Goal: Transaction & Acquisition: Book appointment/travel/reservation

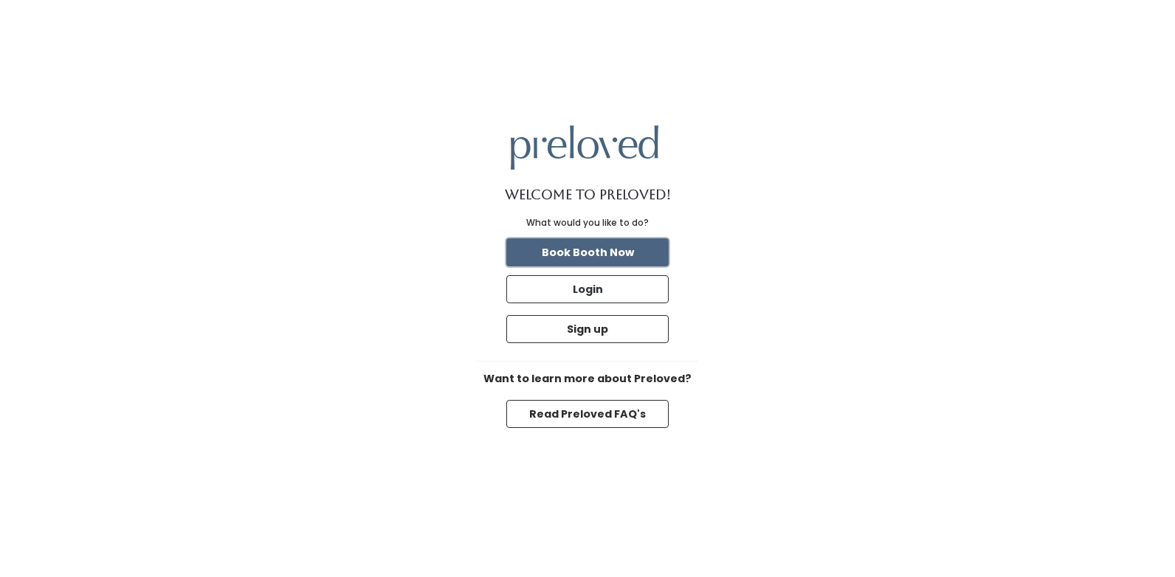
click at [612, 252] on button "Book Booth Now" at bounding box center [587, 252] width 162 height 28
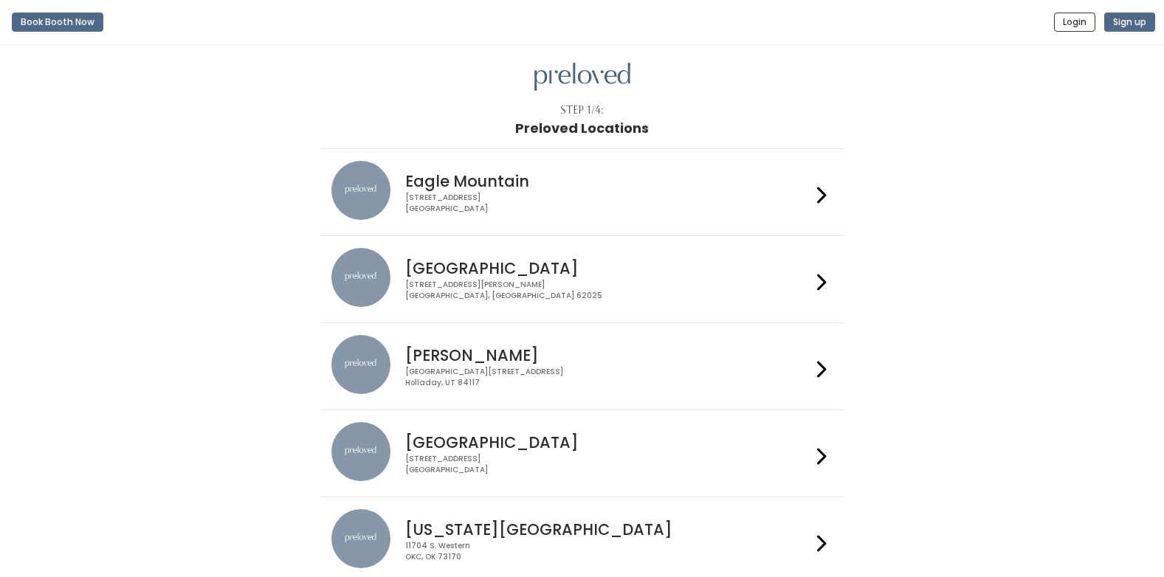
click at [535, 283] on div "1500 Troy Road, Unit A‑B Edwardsville, IL 62025" at bounding box center [608, 290] width 406 height 21
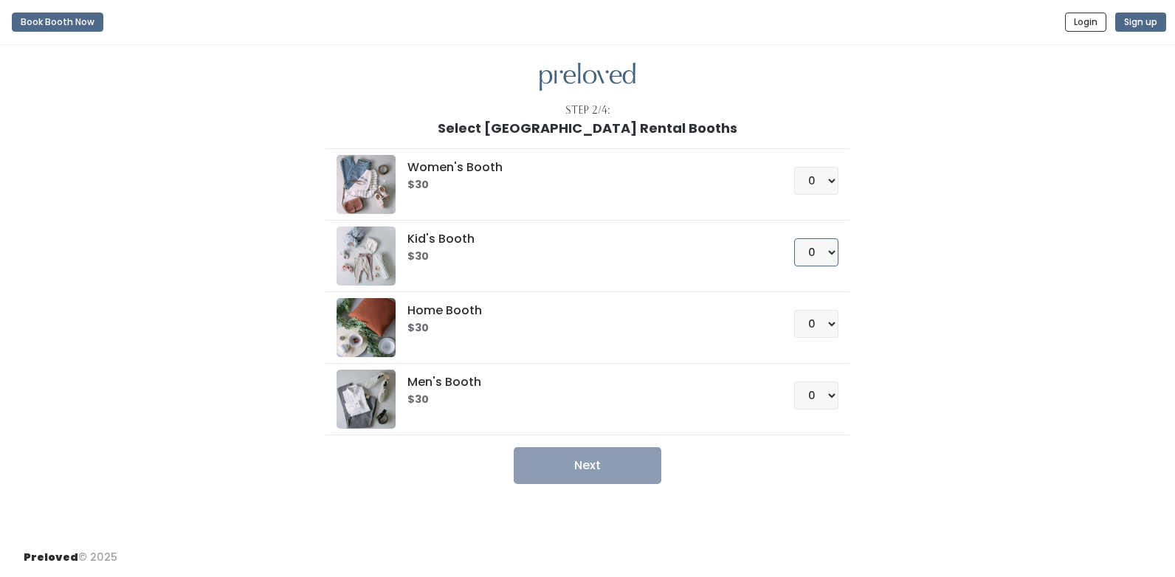
click at [830, 249] on select "0 1 2 3 4" at bounding box center [816, 252] width 44 height 28
select select "1"
click at [794, 238] on select "0 1 2 3 4" at bounding box center [816, 252] width 44 height 28
click at [596, 464] on button "Next" at bounding box center [588, 465] width 148 height 37
click at [826, 184] on select "0 1 2 3 4" at bounding box center [816, 181] width 44 height 28
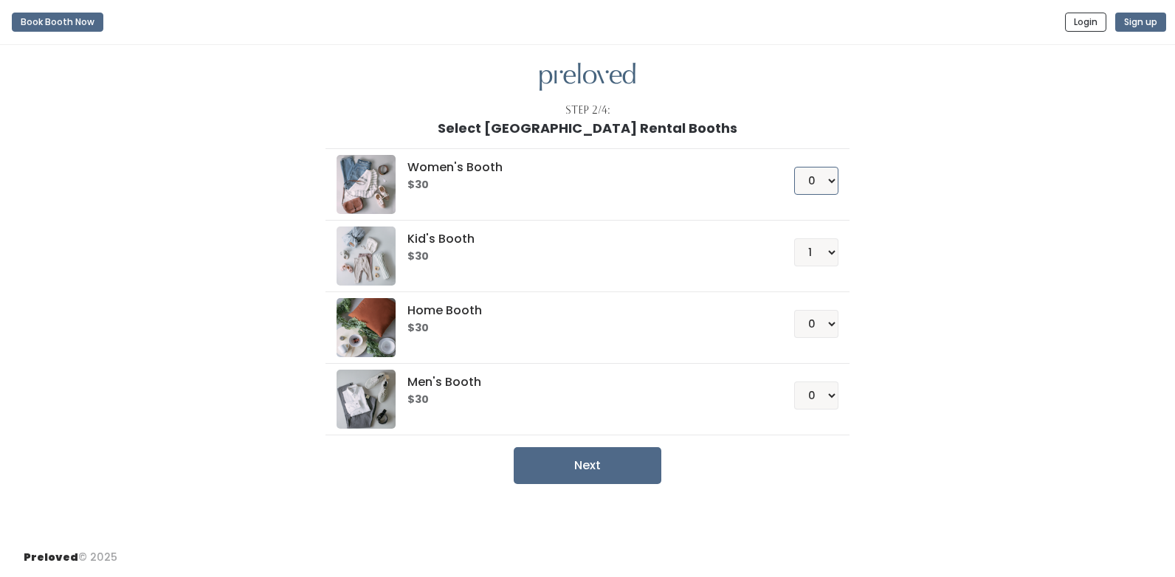
select select "1"
click at [794, 167] on select "0 1 2 3 4" at bounding box center [816, 181] width 44 height 28
click at [818, 247] on select "0 1 2 3 4" at bounding box center [816, 252] width 44 height 28
click at [794, 238] on select "0 1 2 3 4" at bounding box center [816, 252] width 44 height 28
click at [605, 469] on button "Next" at bounding box center [588, 465] width 148 height 37
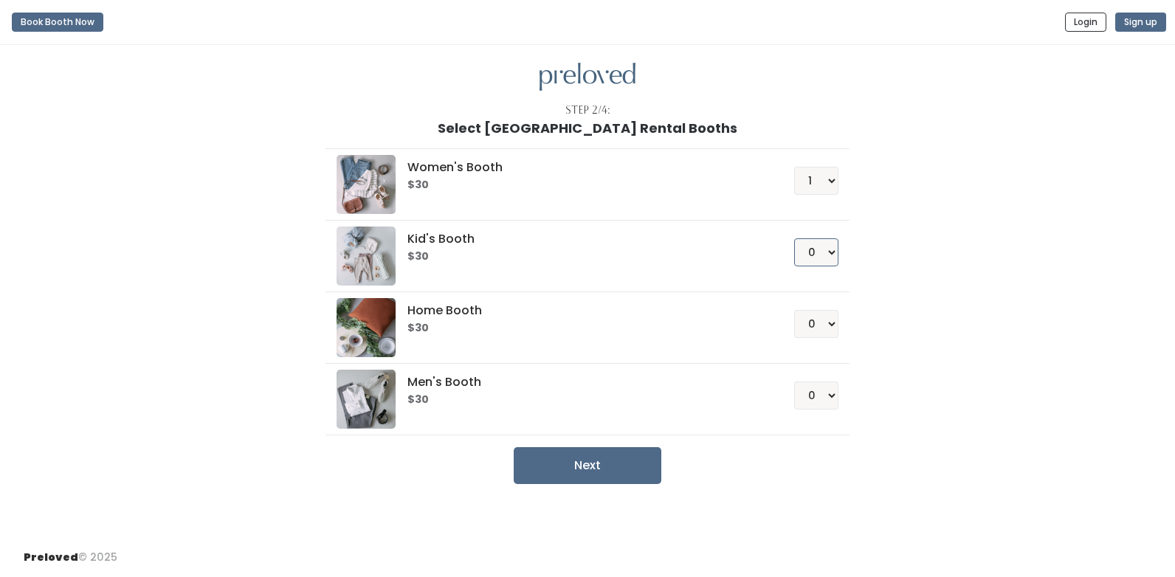
click at [829, 253] on select "0 1 2 3 4" at bounding box center [816, 252] width 44 height 28
select select "1"
click at [794, 238] on select "0 1 2 3 4" at bounding box center [816, 252] width 44 height 28
click at [832, 181] on select "0 1 2 3 4" at bounding box center [816, 181] width 44 height 28
select select "0"
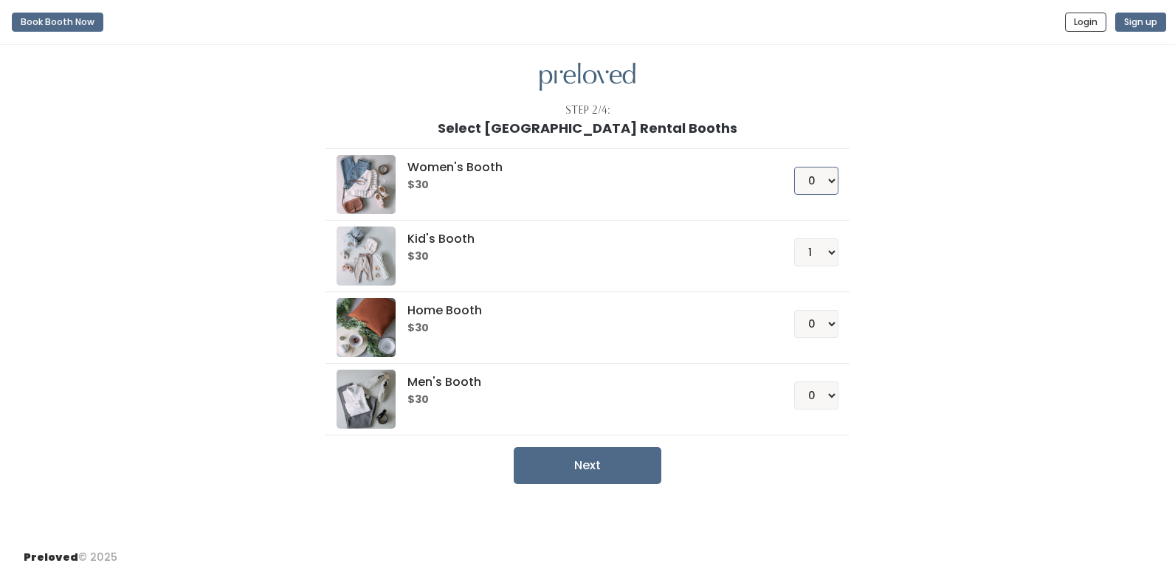
click at [794, 167] on select "0 1 2 3 4" at bounding box center [816, 181] width 44 height 28
click at [582, 455] on button "Next" at bounding box center [588, 465] width 148 height 37
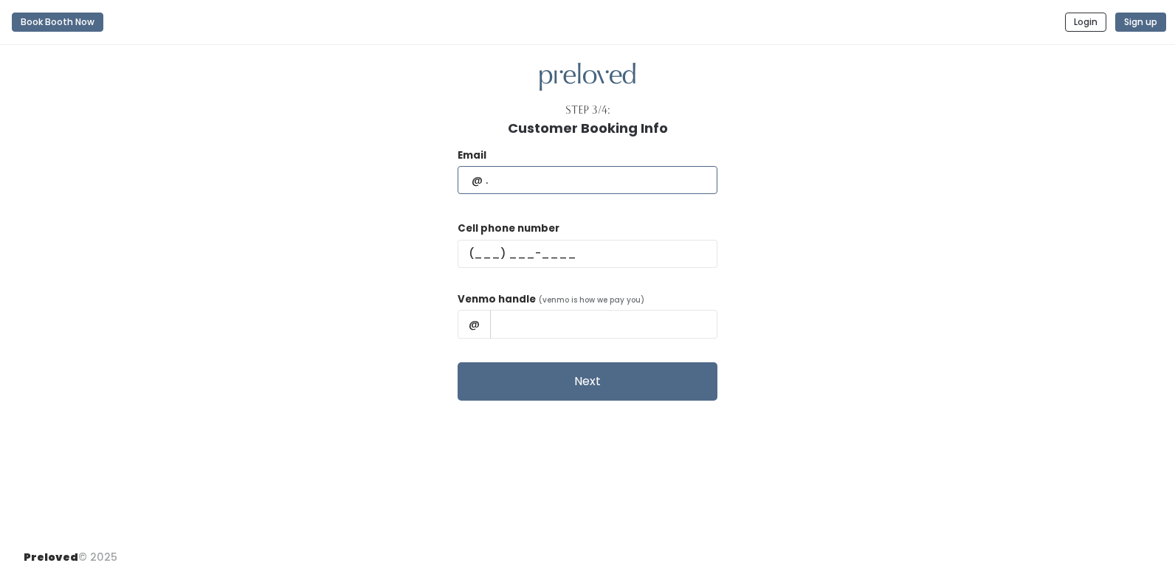
click at [611, 190] on input "text" at bounding box center [588, 180] width 260 height 28
type input "deidres5@hotmail.com"
type input "(618) 977-8518"
click at [587, 319] on input "text" at bounding box center [603, 324] width 227 height 28
type input "Deidre-Cave"
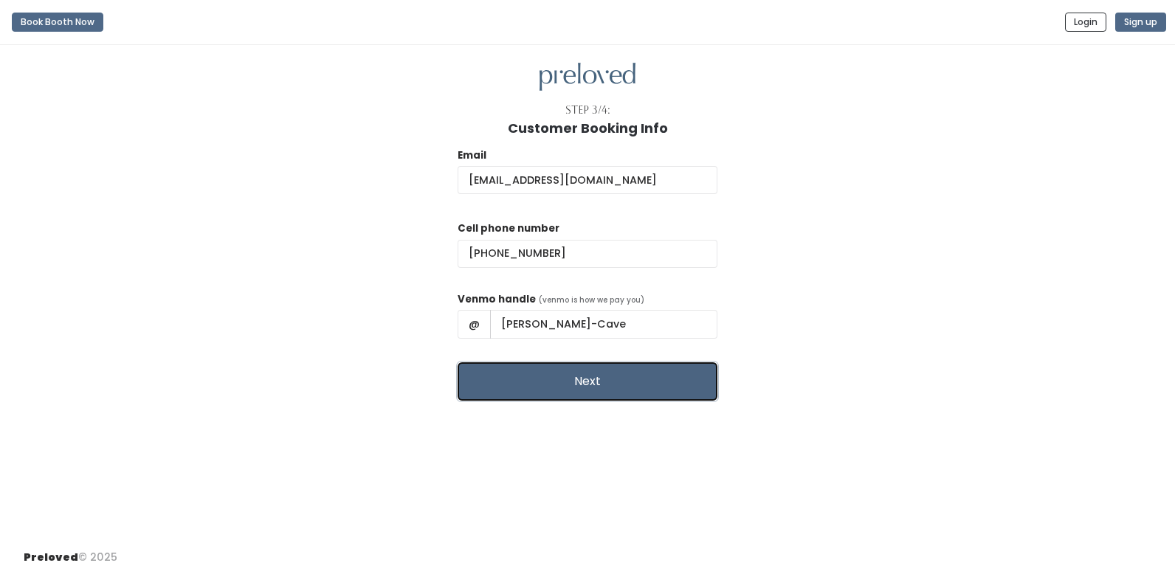
click at [604, 382] on button "Next" at bounding box center [588, 381] width 260 height 38
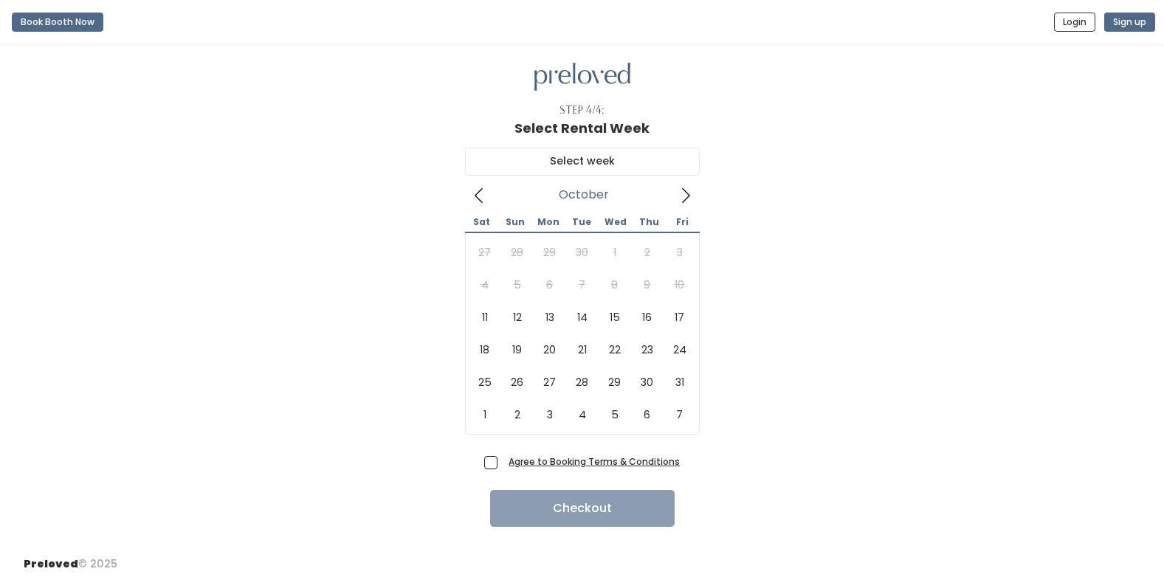
click at [690, 196] on icon at bounding box center [685, 195] width 16 height 16
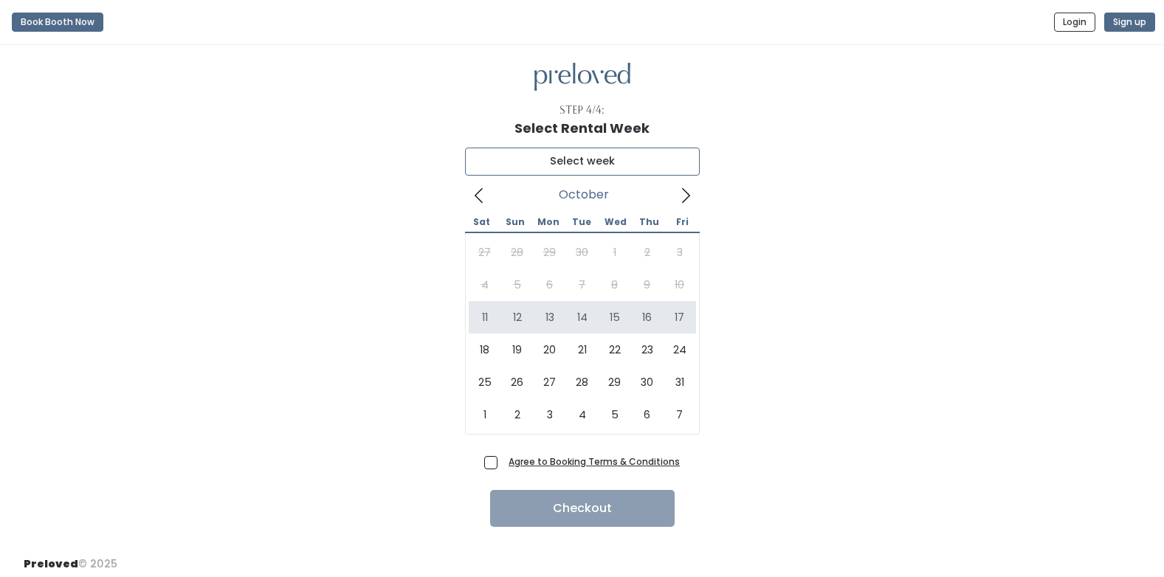
type input "October 11 to October 17"
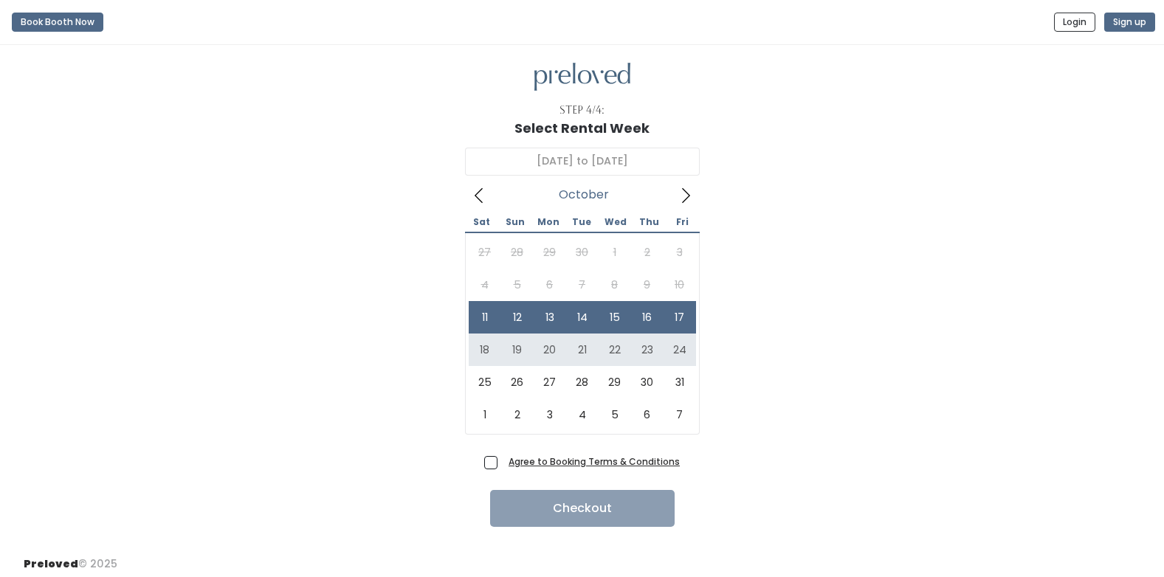
click at [503, 459] on span "Agree to Booking Terms & Conditions" at bounding box center [591, 461] width 177 height 15
click at [503, 459] on input "Agree to Booking Terms & Conditions" at bounding box center [508, 459] width 10 height 10
checkbox input "true"
click at [586, 508] on button "Checkout" at bounding box center [582, 508] width 184 height 37
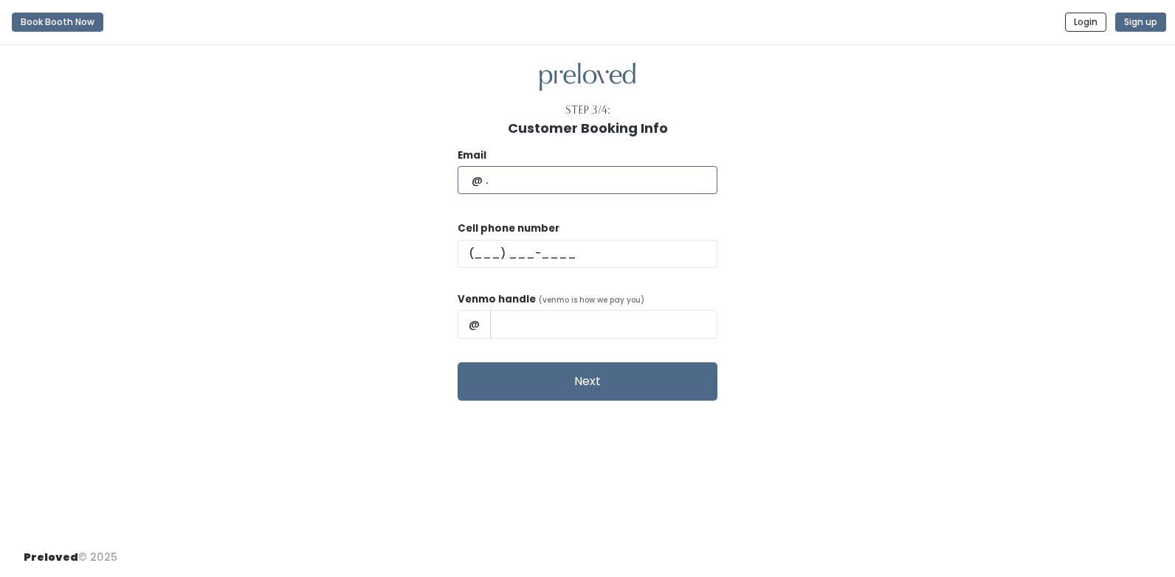
click at [541, 179] on input "text" at bounding box center [588, 180] width 260 height 28
type input "[EMAIL_ADDRESS][DOMAIN_NAME]"
type input "(618) 977-8518"
type input "Deidre-Cave"
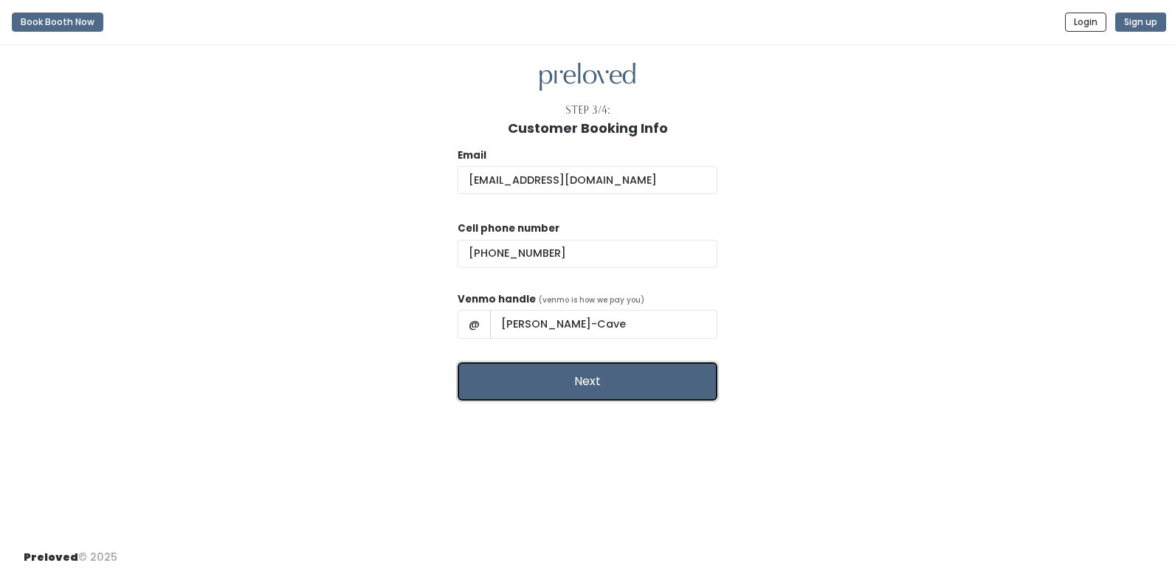
click at [590, 376] on button "Next" at bounding box center [588, 381] width 260 height 38
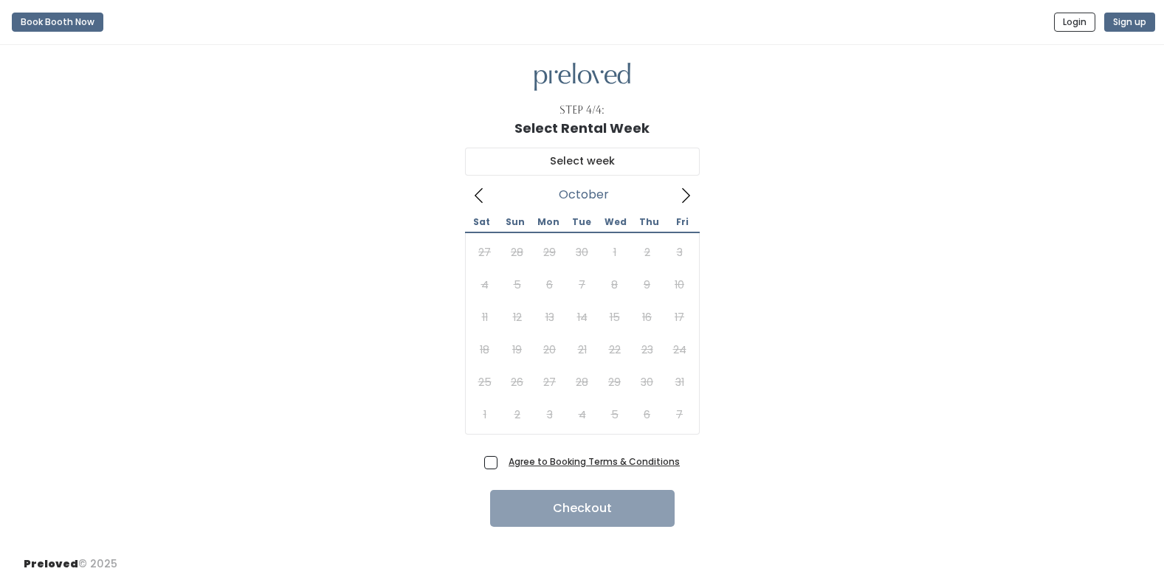
click at [685, 190] on icon at bounding box center [685, 195] width 16 height 16
click at [474, 191] on icon at bounding box center [479, 195] width 16 height 16
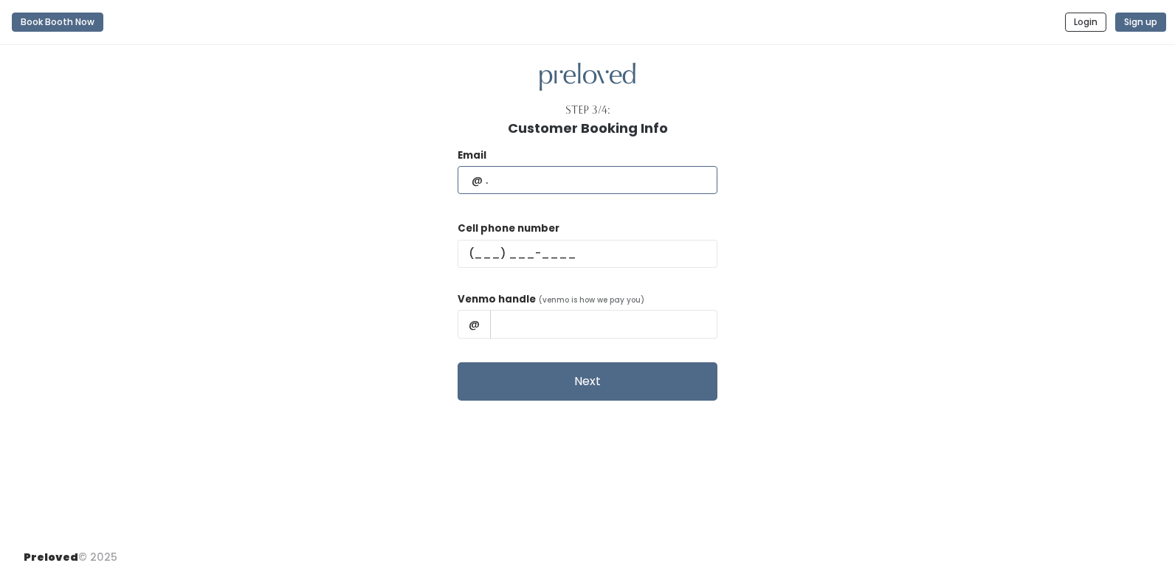
click at [560, 176] on input "text" at bounding box center [588, 180] width 260 height 28
type input "deidres5@hotmail.com"
type input "(618) 977-8518"
type input "Deidre-Cave"
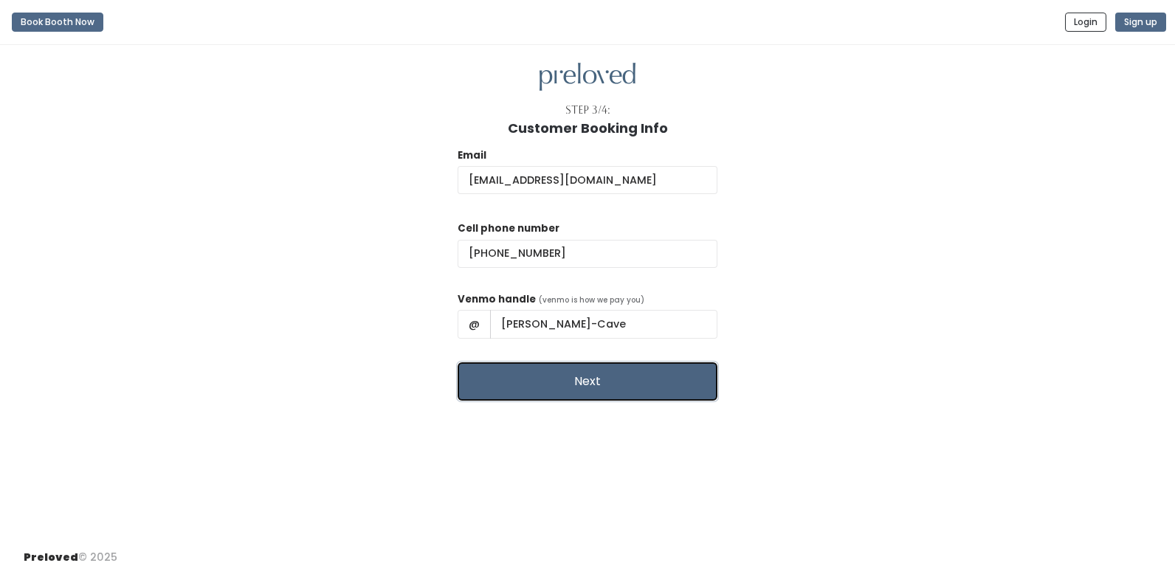
click at [606, 375] on button "Next" at bounding box center [588, 381] width 260 height 38
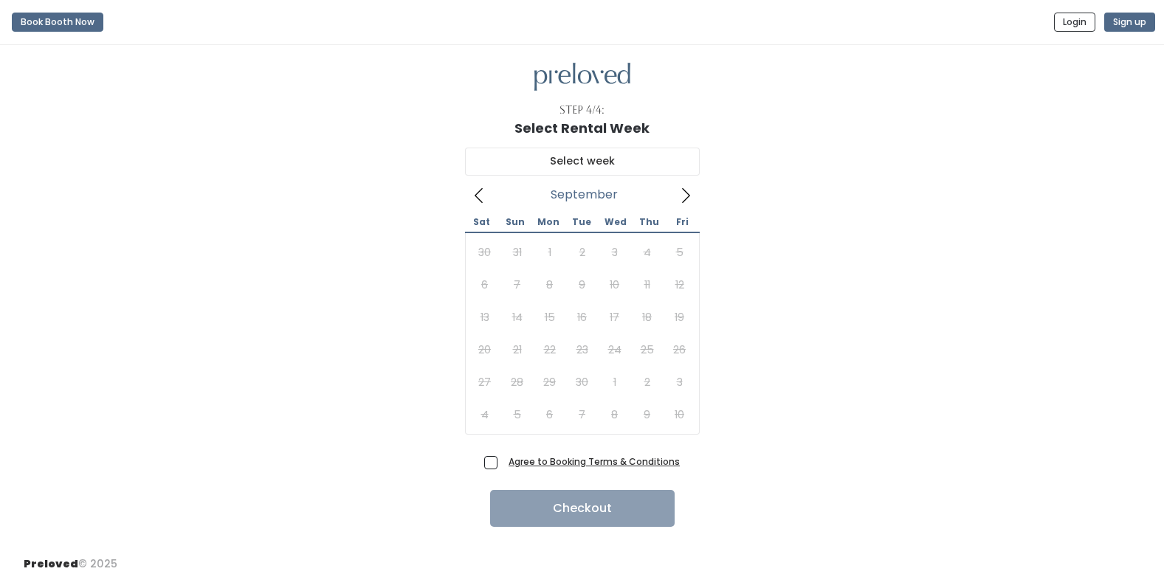
click at [682, 192] on icon at bounding box center [685, 195] width 16 height 16
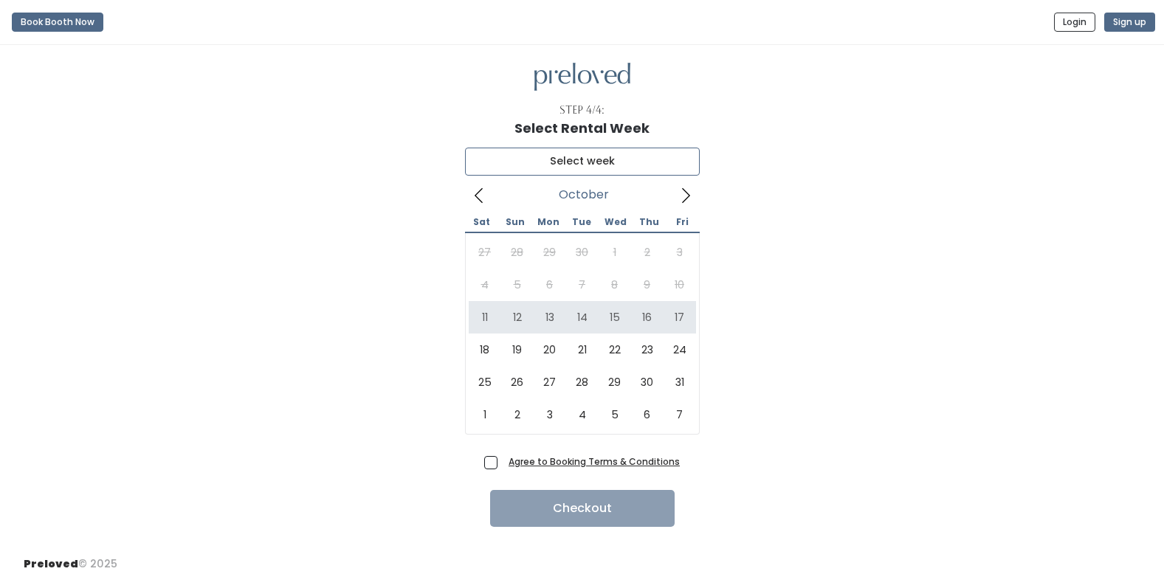
type input "October 11 to October 17"
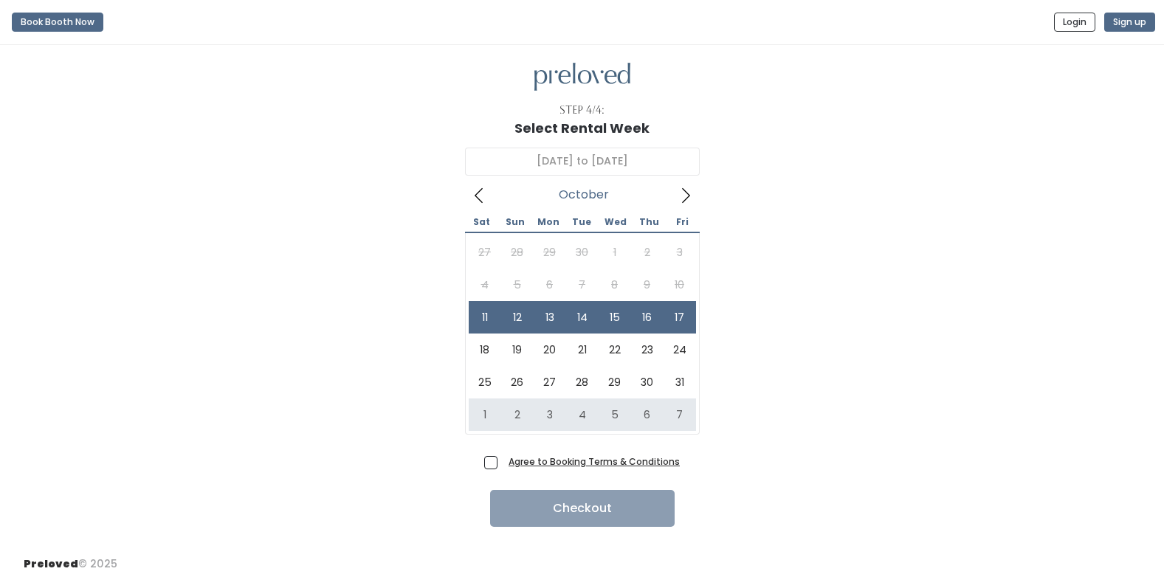
click at [503, 463] on span "Agree to Booking Terms & Conditions" at bounding box center [591, 461] width 177 height 15
click at [503, 463] on input "Agree to Booking Terms & Conditions" at bounding box center [508, 459] width 10 height 10
checkbox input "true"
click at [593, 511] on button "Checkout" at bounding box center [582, 508] width 184 height 37
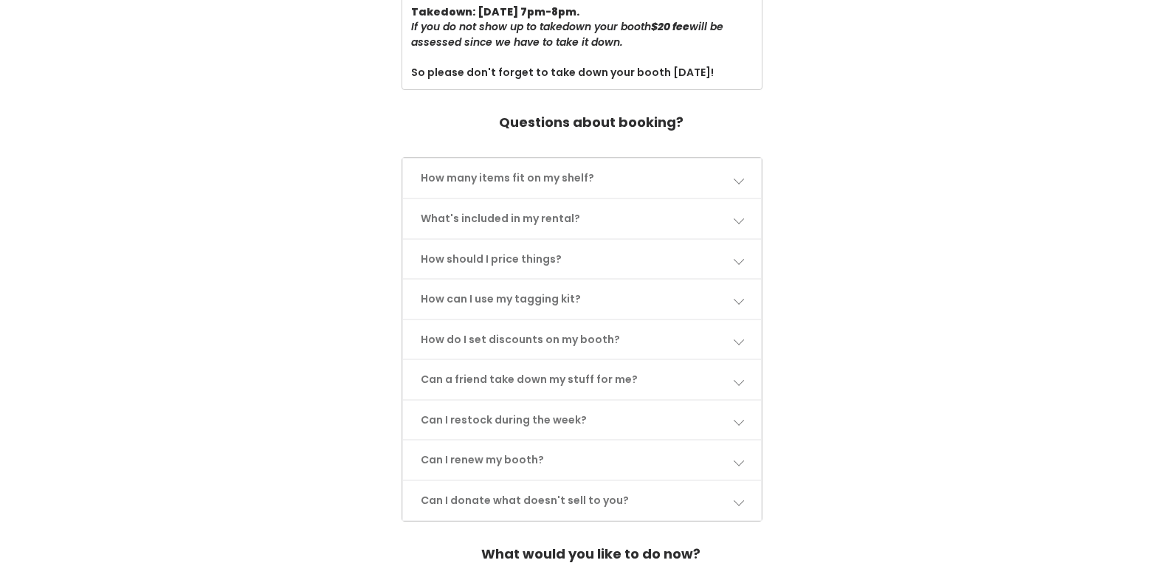
scroll to position [709, 0]
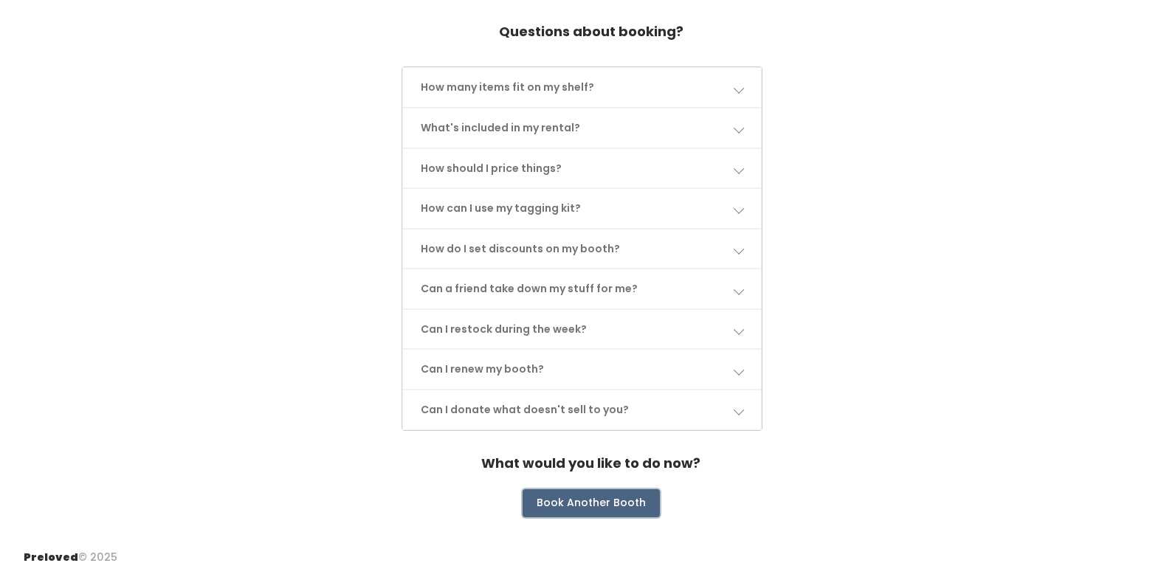
click at [590, 499] on button "Book Another Booth" at bounding box center [590, 503] width 137 height 28
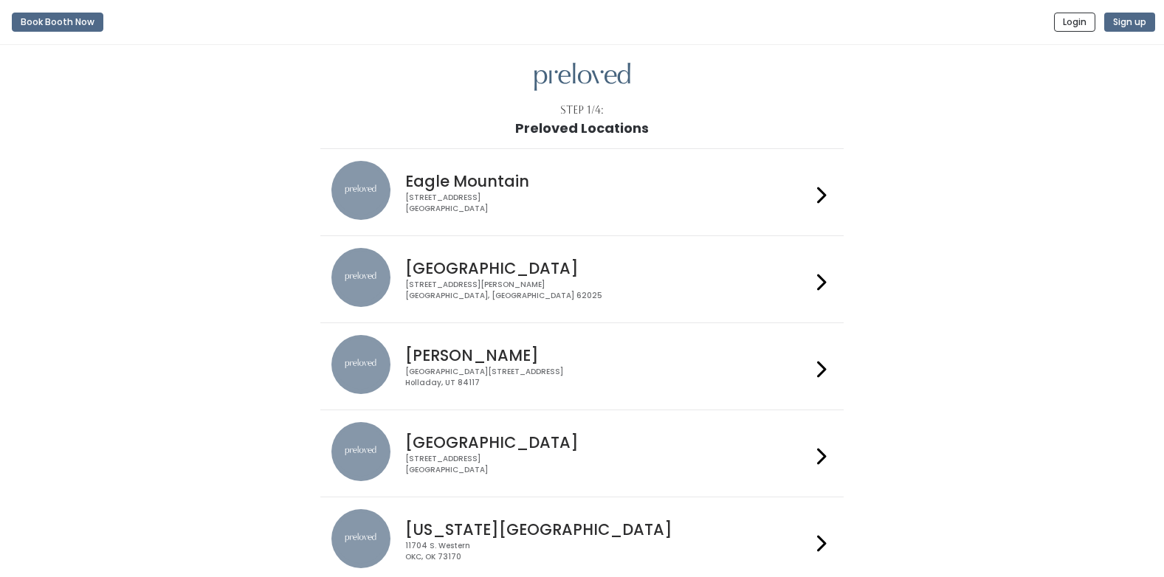
click at [525, 277] on div "[GEOGRAPHIC_DATA] [STREET_ADDRESS][PERSON_NAME]" at bounding box center [605, 274] width 412 height 53
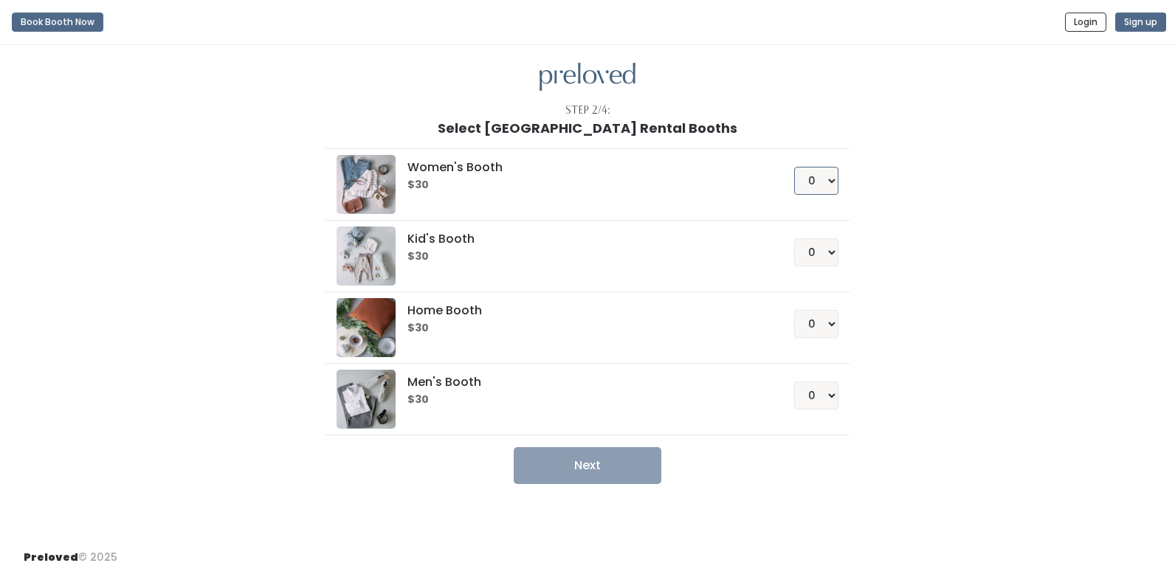
click at [831, 184] on select "0 1 2 3 4" at bounding box center [816, 181] width 44 height 28
select select "1"
click at [794, 167] on select "0 1 2 3 4" at bounding box center [816, 181] width 44 height 28
click at [616, 452] on button "Next" at bounding box center [588, 465] width 148 height 37
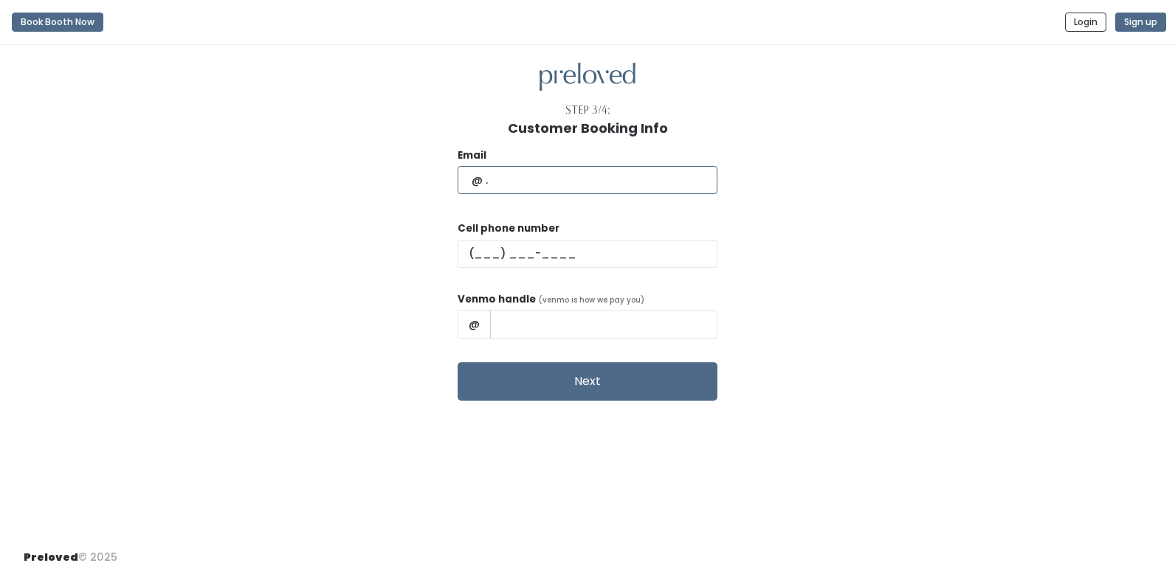
click at [580, 185] on input "text" at bounding box center [588, 180] width 260 height 28
type input "[EMAIL_ADDRESS][DOMAIN_NAME]"
type input "[PHONE_NUMBER]"
type input "[PERSON_NAME]-Cave"
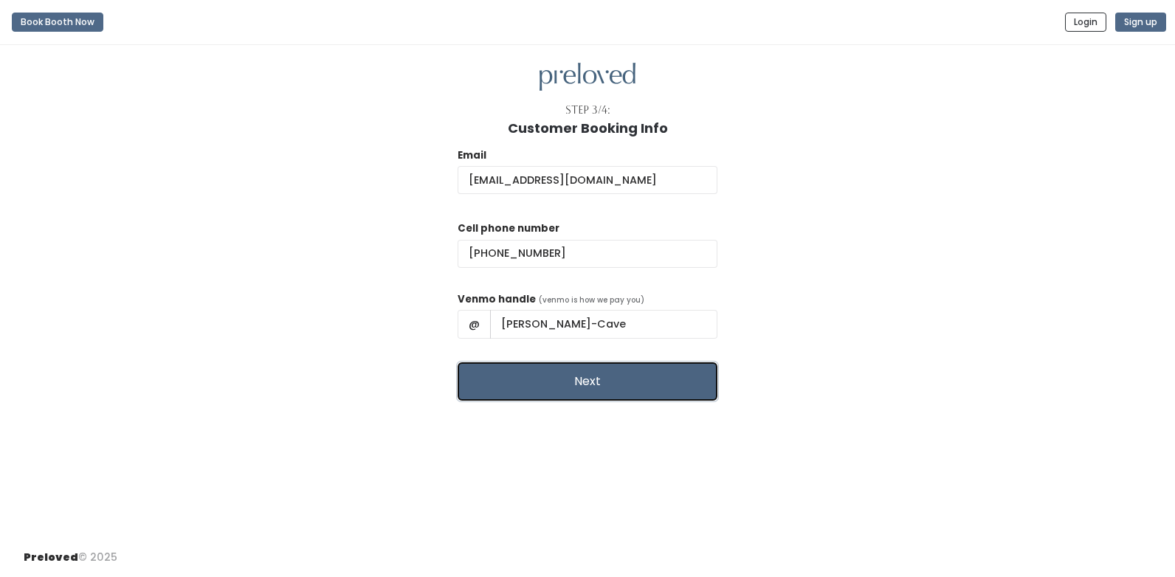
click at [573, 378] on button "Next" at bounding box center [588, 381] width 260 height 38
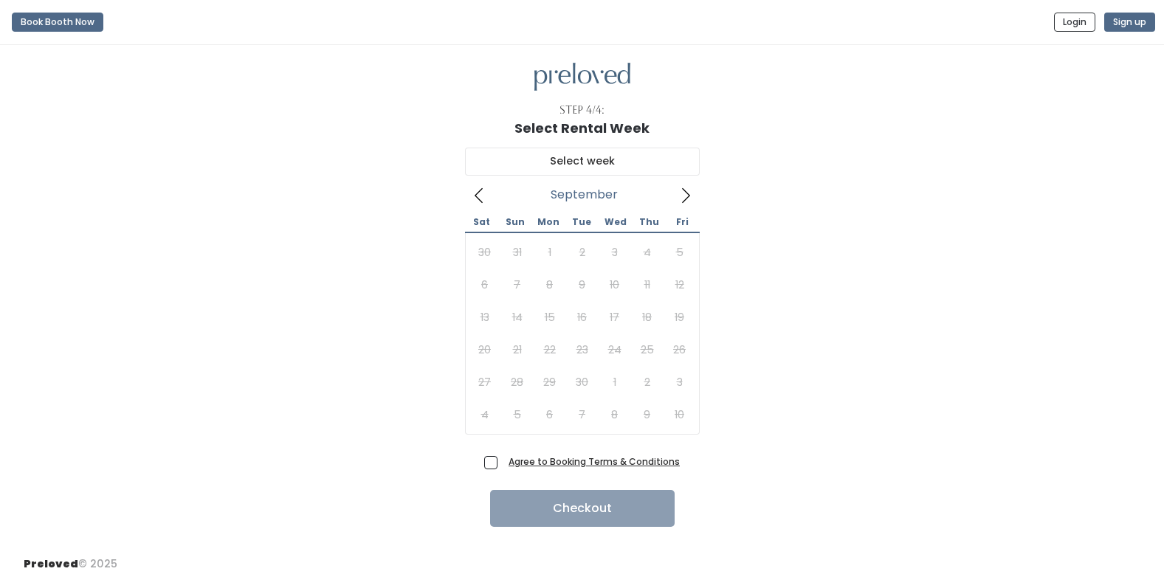
click at [691, 196] on icon at bounding box center [685, 195] width 16 height 16
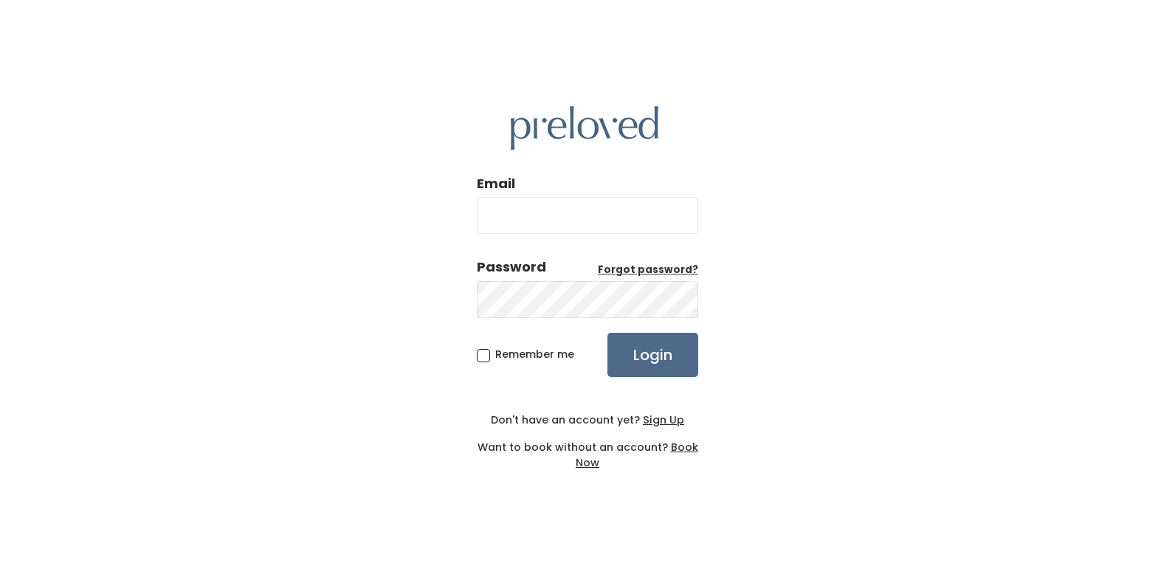
click at [661, 418] on u "Sign Up" at bounding box center [663, 420] width 41 height 15
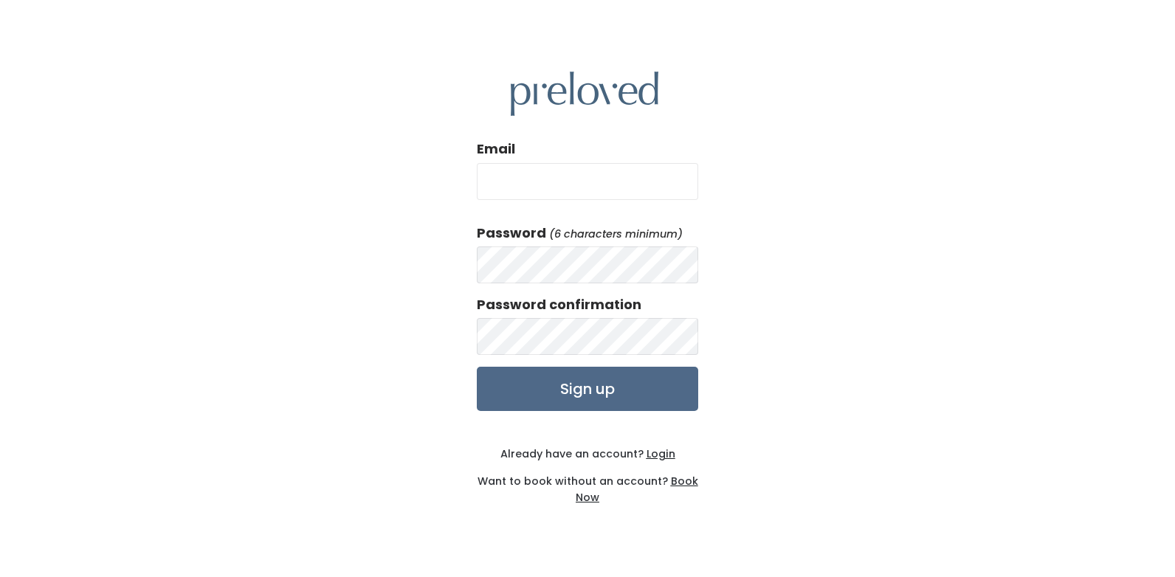
click at [492, 168] on input "Email" at bounding box center [587, 181] width 221 height 37
type input "[EMAIL_ADDRESS][DOMAIN_NAME]"
click at [580, 384] on input "Sign up" at bounding box center [587, 389] width 221 height 44
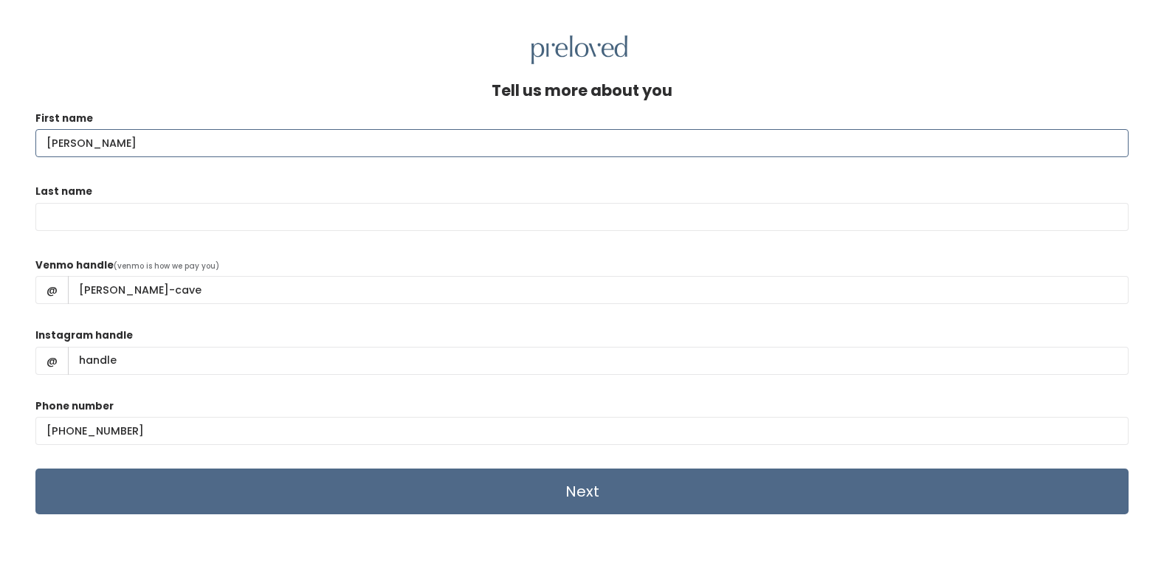
type input "Deidre"
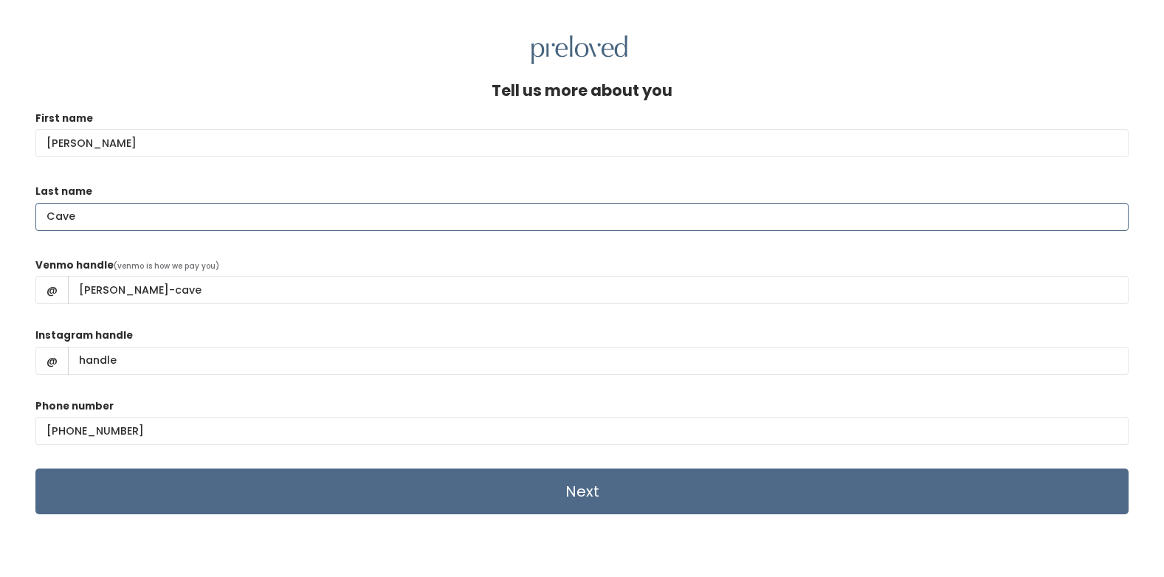
type input "Cave"
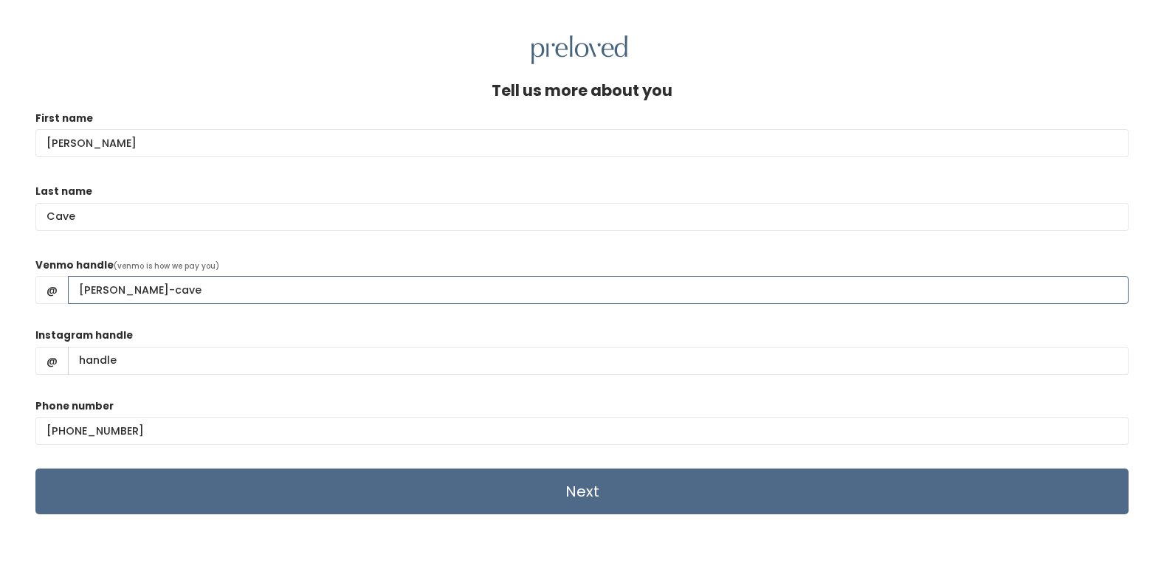
click at [86, 286] on input "deidre-cave" at bounding box center [598, 290] width 1060 height 28
click at [124, 292] on input "Deidre-cave" at bounding box center [598, 290] width 1060 height 28
type input "Deidre-Cave"
drag, startPoint x: 142, startPoint y: 361, endPoint x: 72, endPoint y: 359, distance: 70.9
click at [72, 359] on input "Instagram handle" at bounding box center [598, 361] width 1060 height 28
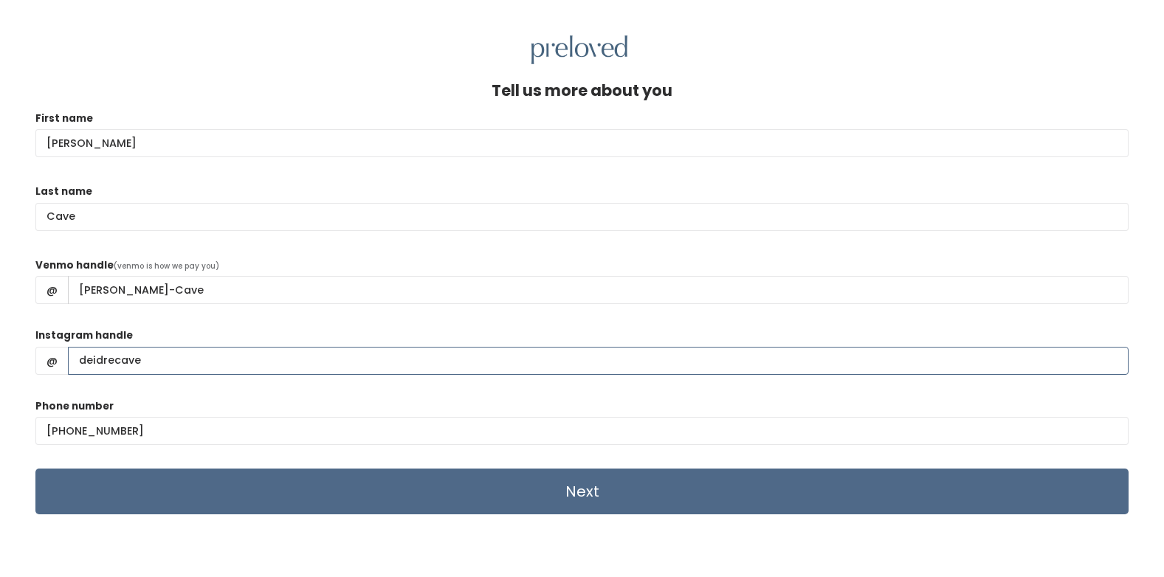
type input "deidrecave"
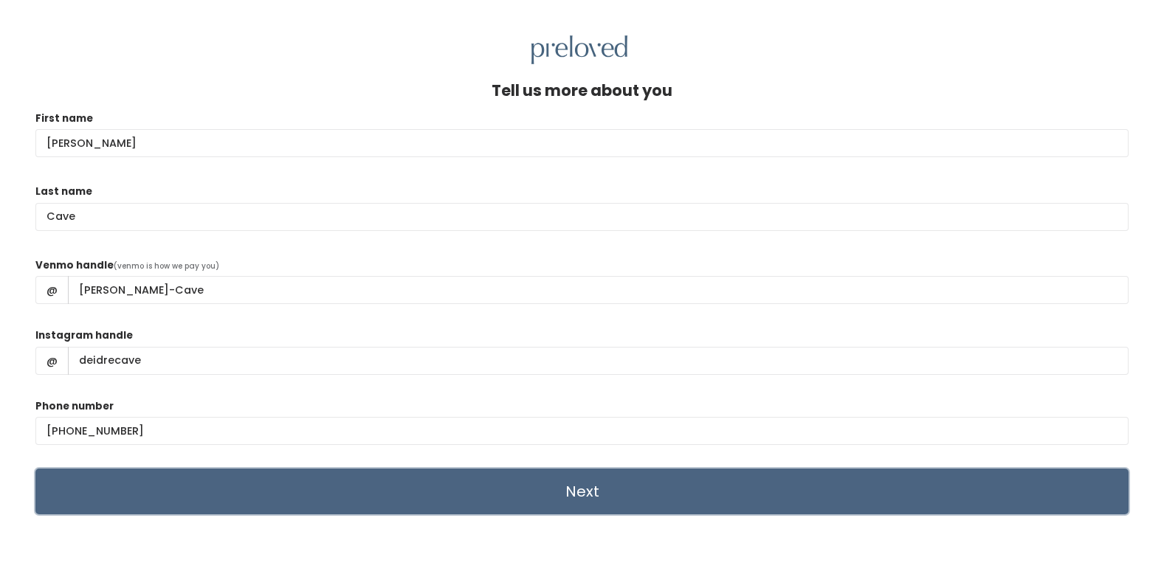
click at [674, 494] on input "Next" at bounding box center [581, 492] width 1093 height 46
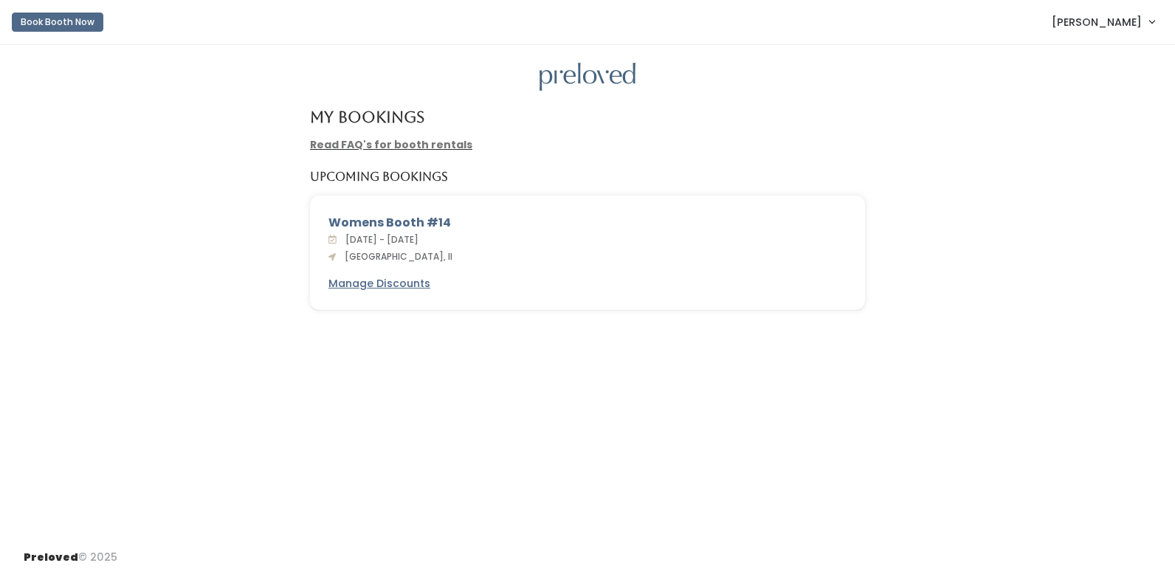
click at [1150, 19] on link "[PERSON_NAME]" at bounding box center [1103, 22] width 132 height 32
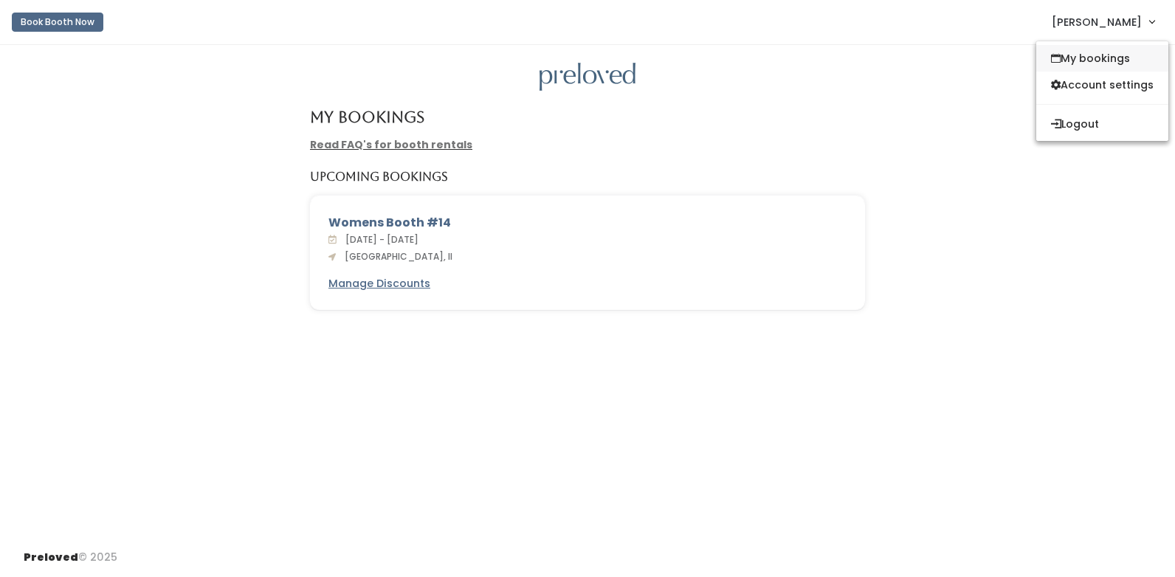
click at [1096, 60] on link "My bookings" at bounding box center [1102, 58] width 132 height 27
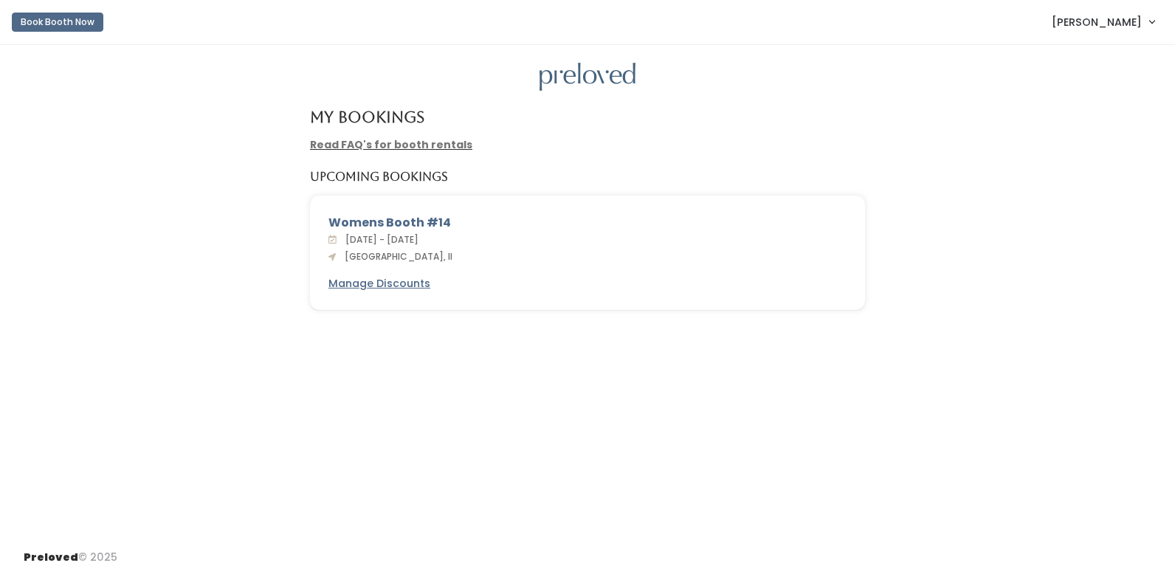
click at [1147, 24] on link "[PERSON_NAME]" at bounding box center [1103, 22] width 132 height 32
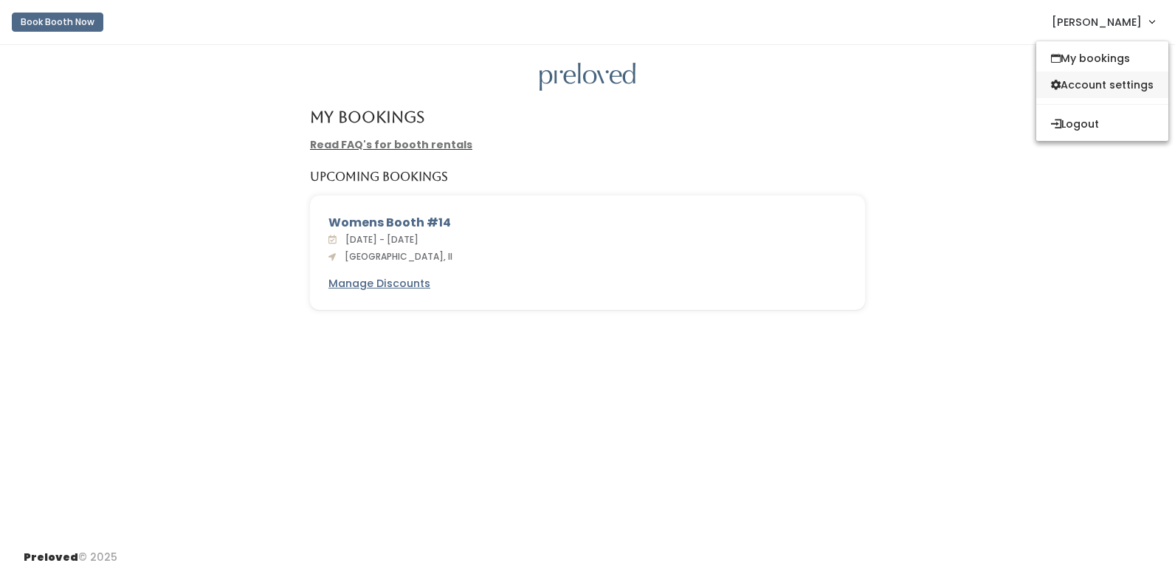
click at [1116, 89] on link "Account settings" at bounding box center [1102, 85] width 132 height 27
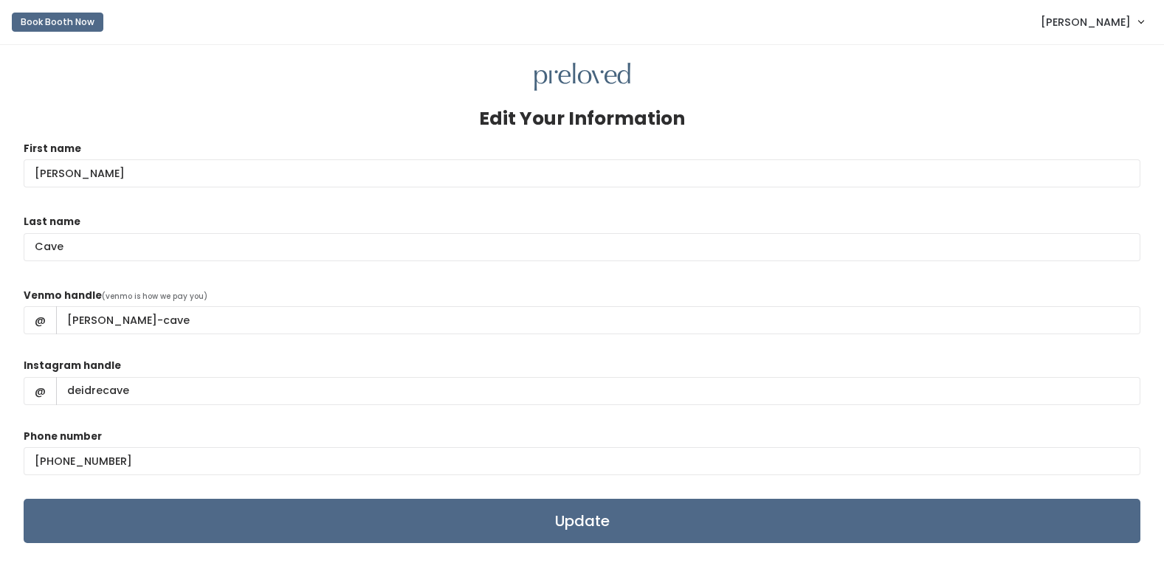
click at [559, 75] on img at bounding box center [582, 77] width 96 height 29
click at [1123, 26] on span "[PERSON_NAME]" at bounding box center [1086, 22] width 90 height 16
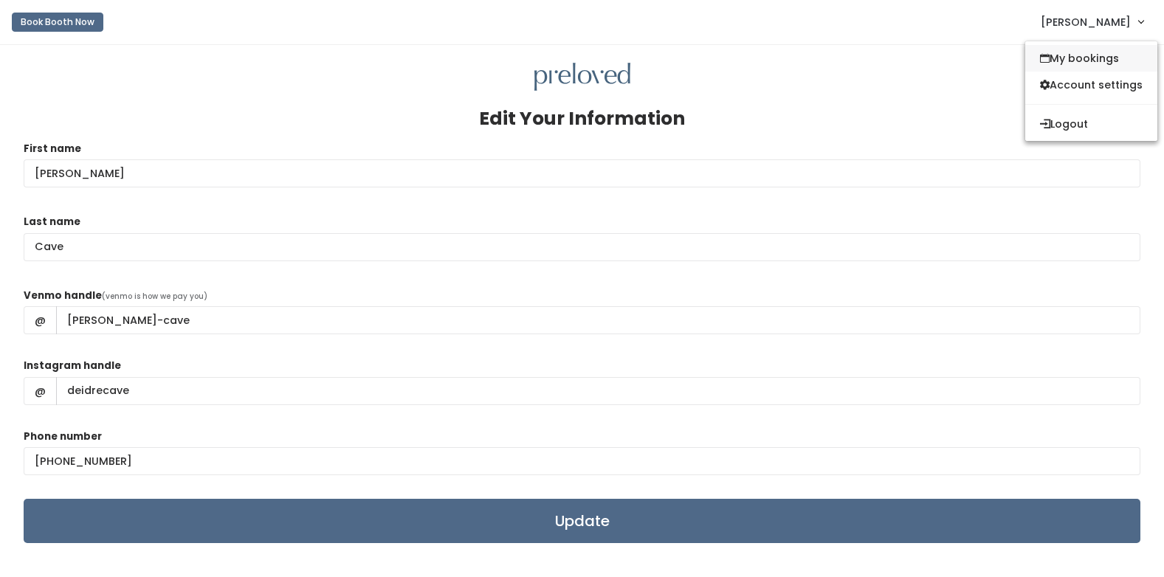
click at [1074, 58] on link "My bookings" at bounding box center [1091, 58] width 132 height 27
